Goal: Check status: Check status

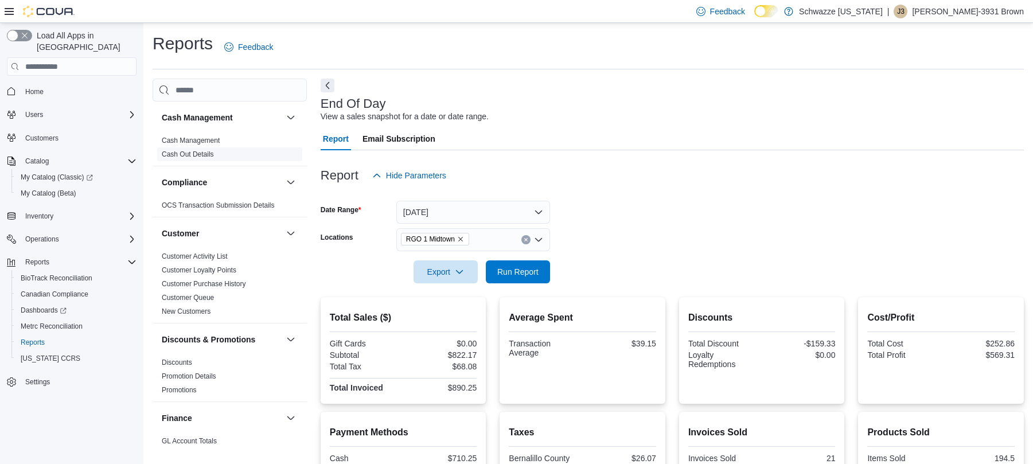
scroll to position [200, 0]
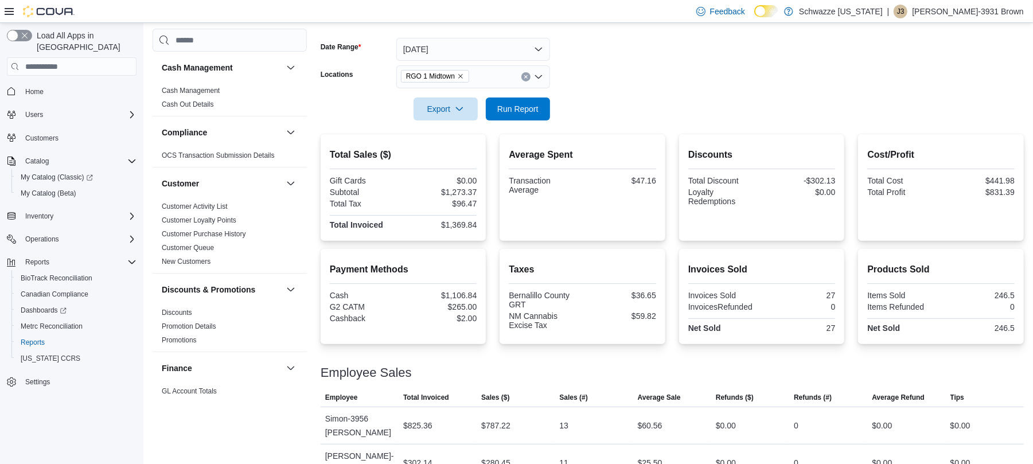
scroll to position [200, 0]
